Goal: Check status: Check status

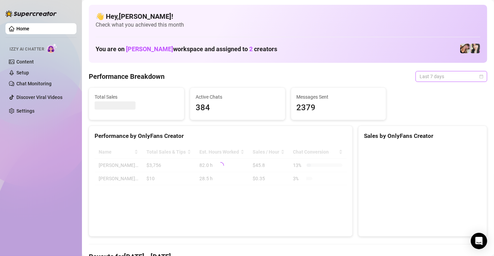
click at [468, 75] on span "Last 7 days" at bounding box center [452, 76] width 64 height 10
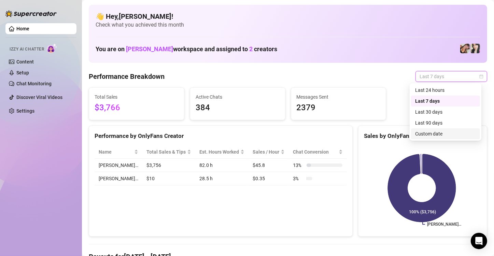
click at [437, 131] on div "Custom date" at bounding box center [445, 134] width 61 height 8
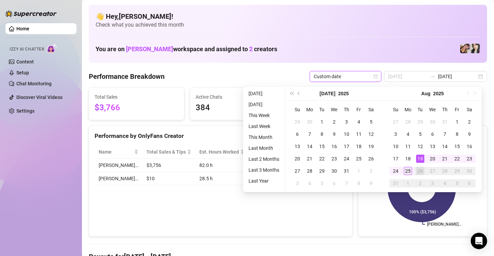
type input "[DATE]"
click at [405, 172] on div "25" at bounding box center [408, 171] width 8 height 8
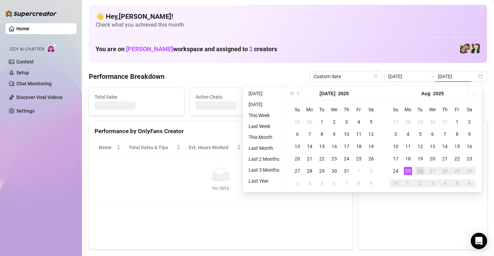
type input "[DATE]"
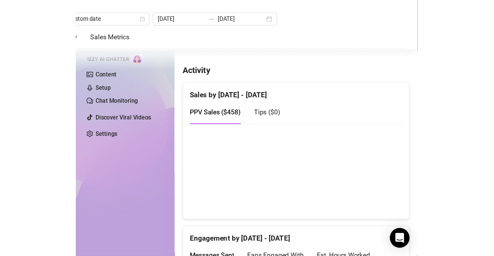
scroll to position [337, 0]
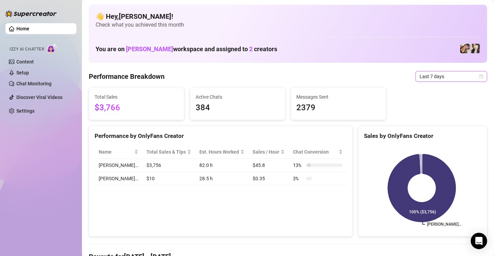
click at [480, 78] on icon "calendar" at bounding box center [482, 76] width 4 height 4
click at [475, 79] on span "Last 7 days" at bounding box center [452, 76] width 64 height 10
click at [479, 75] on icon "calendar" at bounding box center [481, 76] width 4 height 4
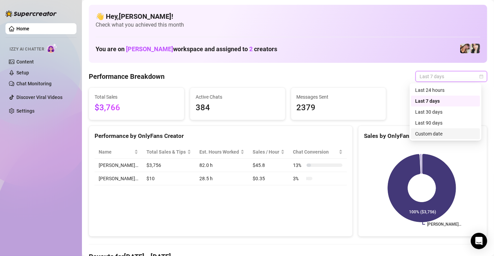
click at [435, 132] on div "Custom date" at bounding box center [445, 134] width 61 height 8
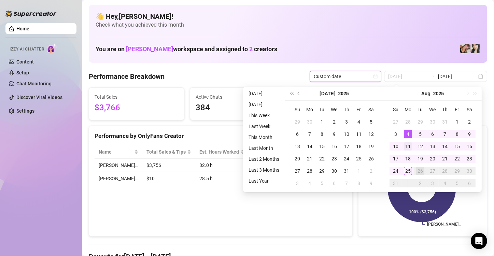
type input "[DATE]"
click at [409, 143] on div "11" at bounding box center [408, 146] width 8 height 8
type input "[DATE]"
click at [469, 157] on div "23" at bounding box center [469, 159] width 8 height 8
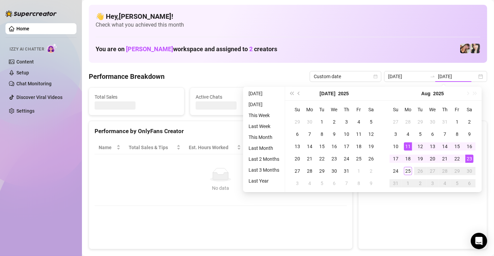
type input "[DATE]"
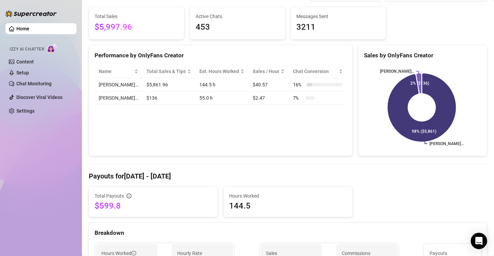
scroll to position [81, 0]
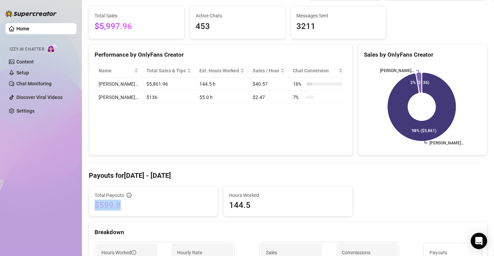
drag, startPoint x: 121, startPoint y: 204, endPoint x: 96, endPoint y: 209, distance: 25.8
click at [96, 209] on span "$599.8" at bounding box center [153, 205] width 117 height 11
copy span "$599.8"
click at [109, 145] on div "Performance by OnlyFans Creator Name Total Sales & Tips Est. Hours Worked Sales…" at bounding box center [221, 99] width 264 height 111
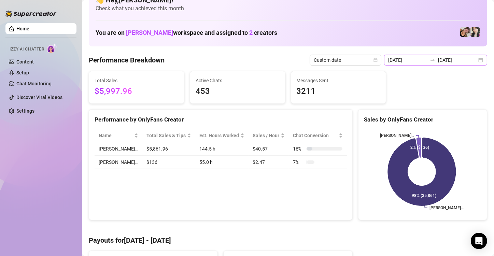
scroll to position [16, 0]
click at [472, 61] on div "[DATE] [DATE]" at bounding box center [435, 60] width 103 height 11
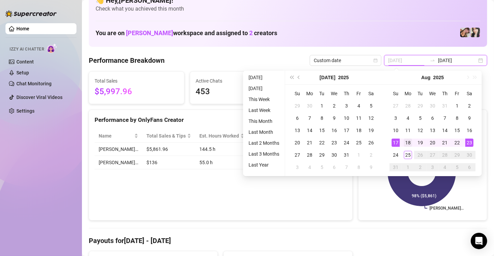
type input "[DATE]"
click at [405, 141] on div "18" at bounding box center [408, 143] width 8 height 8
type input "[DATE]"
click at [406, 152] on div "25" at bounding box center [408, 155] width 8 height 8
click at [406, 152] on icon at bounding box center [422, 172] width 68 height 68
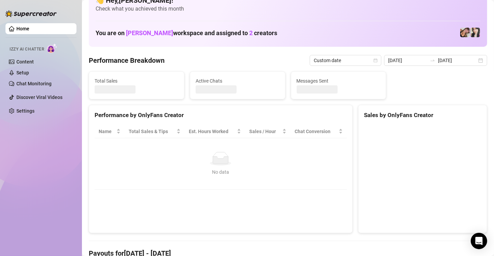
type input "[DATE]"
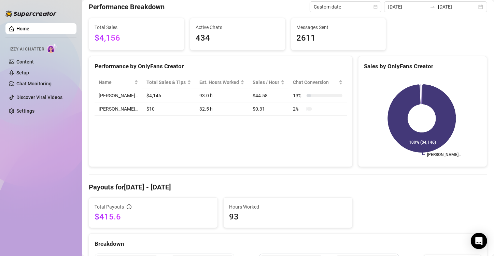
scroll to position [72, 0]
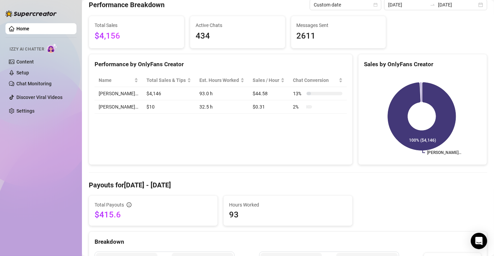
click at [122, 164] on div "Performance by OnlyFans Creator Name Total Sales & Tips Est. Hours Worked Sales…" at bounding box center [221, 109] width 264 height 111
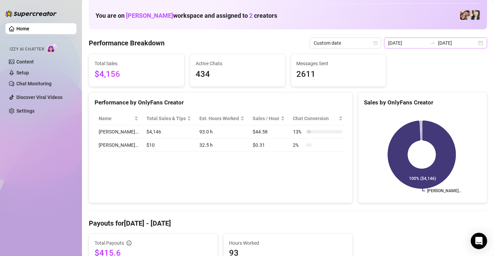
scroll to position [30, 0]
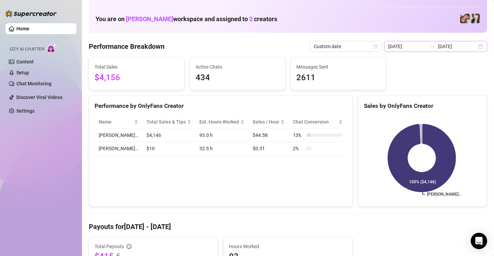
click at [475, 45] on div "[DATE] [DATE]" at bounding box center [435, 46] width 103 height 11
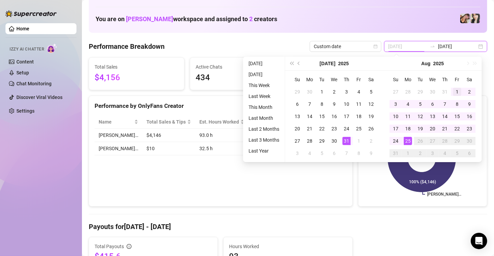
type input "[DATE]"
click at [455, 90] on div "1" at bounding box center [457, 92] width 8 height 8
type input "[DATE]"
click at [408, 142] on div "25" at bounding box center [408, 141] width 8 height 8
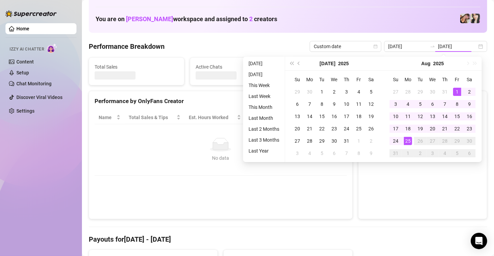
type input "[DATE]"
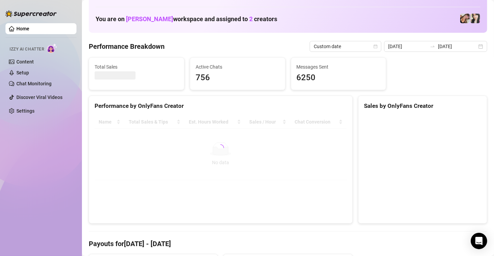
click at [283, 158] on div at bounding box center [221, 147] width 252 height 65
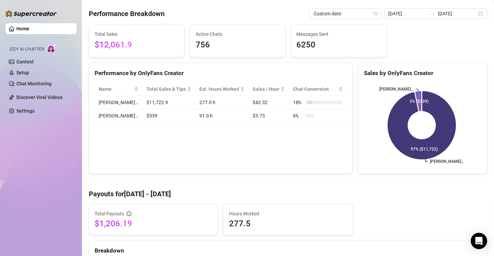
scroll to position [67, 0]
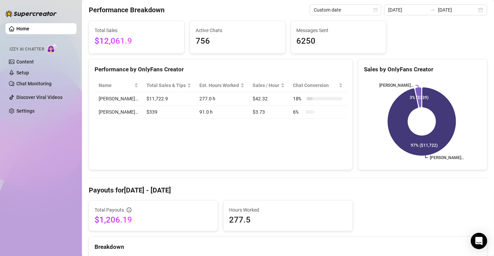
click at [109, 149] on div "Performance by OnlyFans Creator Name Total Sales & Tips Est. Hours Worked Sales…" at bounding box center [221, 114] width 264 height 111
click at [63, 151] on div "Home Izzy AI Chatter Content Setup Chat Monitoring Discover Viral Videos Settin…" at bounding box center [40, 125] width 71 height 250
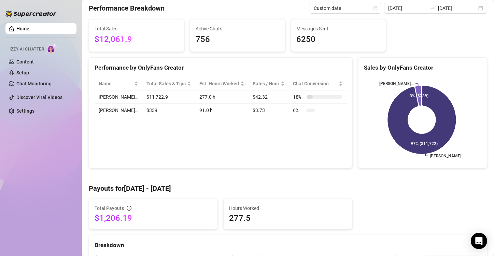
scroll to position [34, 0]
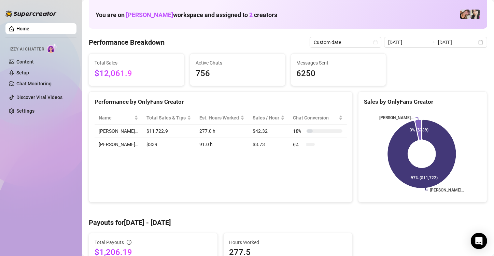
click at [127, 180] on div "Performance by OnlyFans Creator Name Total Sales & Tips Est. Hours Worked Sales…" at bounding box center [221, 146] width 264 height 111
click at [476, 38] on div "[DATE] [DATE]" at bounding box center [435, 42] width 103 height 11
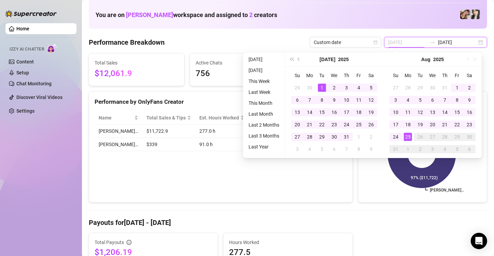
type input "[DATE]"
drag, startPoint x: 324, startPoint y: 87, endPoint x: 352, endPoint y: 135, distance: 55.8
click at [324, 90] on div "1" at bounding box center [322, 88] width 8 height 8
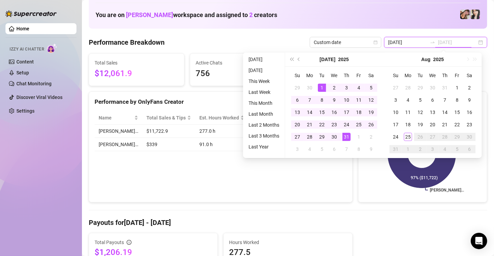
type input "[DATE]"
click at [350, 138] on div "31" at bounding box center [346, 137] width 8 height 8
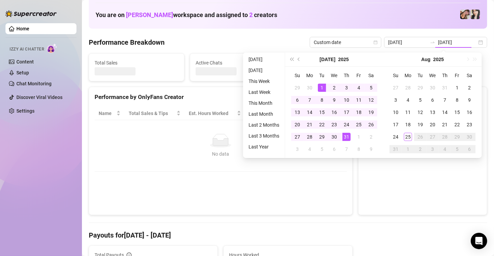
type input "[DATE]"
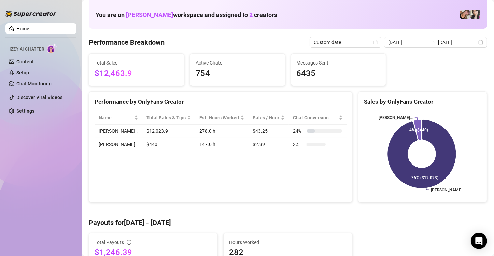
click at [122, 177] on div "Performance by OnlyFans Creator Name Total Sales & Tips Est. Hours Worked Sales…" at bounding box center [221, 146] width 264 height 111
click at [472, 43] on div "[DATE] [DATE]" at bounding box center [435, 42] width 103 height 11
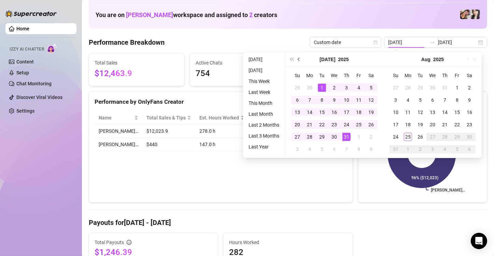
click at [298, 58] on span "Previous month (PageUp)" at bounding box center [299, 59] width 3 height 3
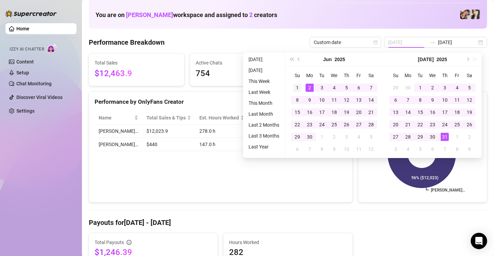
type input "[DATE]"
click at [297, 89] on div "1" at bounding box center [297, 88] width 8 height 8
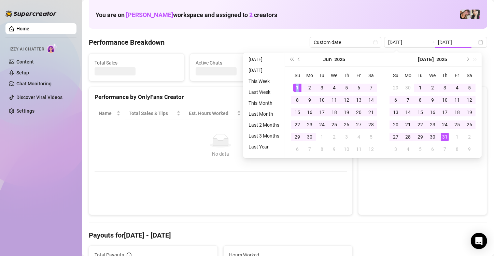
type input "[DATE]"
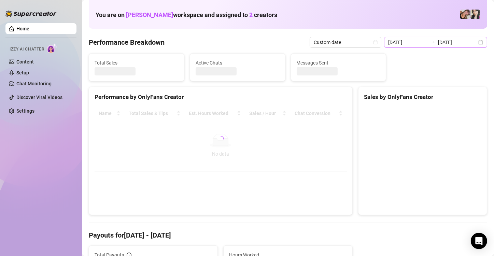
click at [476, 45] on div "[DATE] [DATE]" at bounding box center [435, 42] width 103 height 11
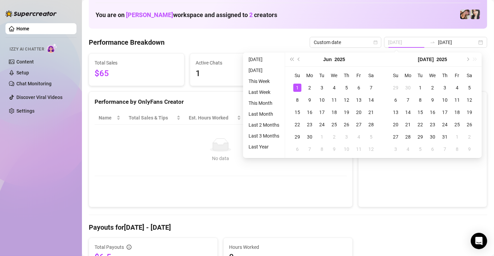
click at [295, 88] on div "1" at bounding box center [297, 88] width 8 height 8
click at [468, 61] on button "Next month (PageDown)" at bounding box center [468, 60] width 8 height 14
click at [468, 61] on div "[DATE]" at bounding box center [432, 60] width 98 height 14
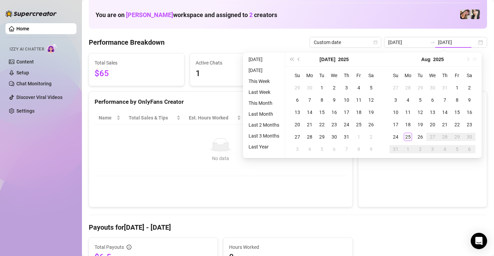
click at [468, 61] on div "[DATE]" at bounding box center [432, 60] width 98 height 14
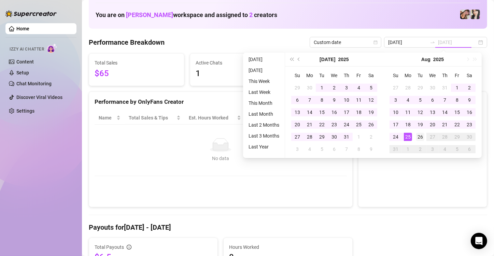
type input "[DATE]"
click at [417, 137] on div "26" at bounding box center [420, 137] width 8 height 8
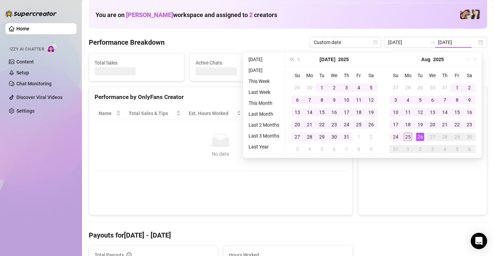
type input "[DATE]"
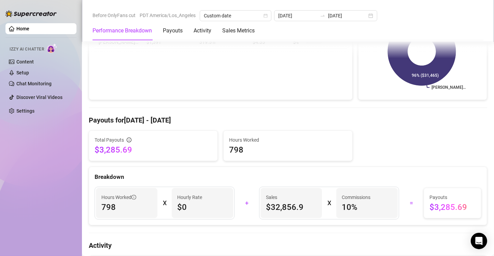
scroll to position [205, 0]
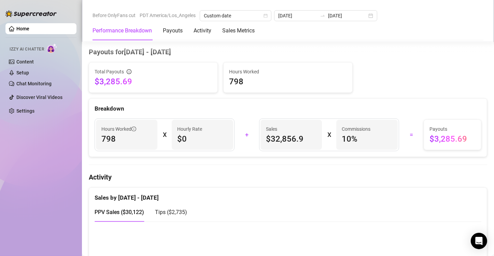
click at [90, 144] on div "Hours Worked 798 X Hourly Rate $0 + Sales $32,856.9 X Commissions 10 % = Payout…" at bounding box center [288, 135] width 398 height 44
click at [230, 97] on div "Total Payouts $3,285.69 Hours Worked 798 Breakdown Hours Worked 798 X Hourly Ra…" at bounding box center [288, 109] width 398 height 95
